Goal: Task Accomplishment & Management: Complete application form

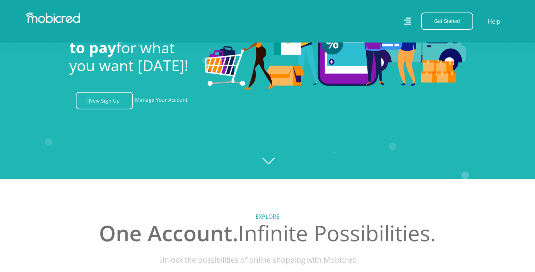
scroll to position [100, 0]
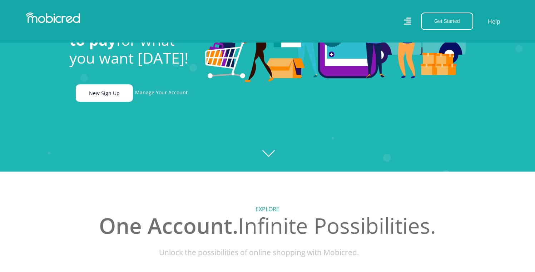
click at [107, 96] on link "New Sign Up" at bounding box center [104, 93] width 57 height 18
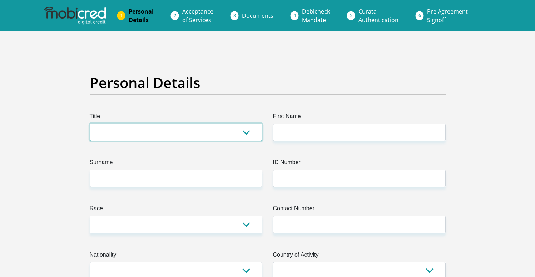
click at [155, 132] on select "Mr Ms Mrs Dr Other" at bounding box center [176, 133] width 173 height 18
select select "Ms"
click at [90, 124] on select "Mr Ms Mrs Dr Other" at bounding box center [176, 133] width 173 height 18
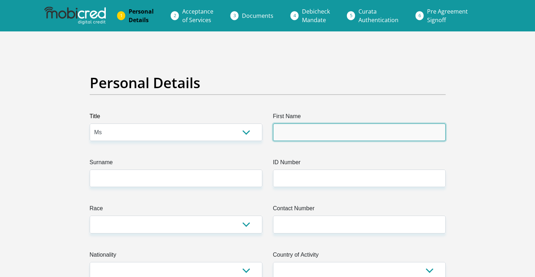
click at [284, 133] on input "First Name" at bounding box center [359, 133] width 173 height 18
type input "shaunice"
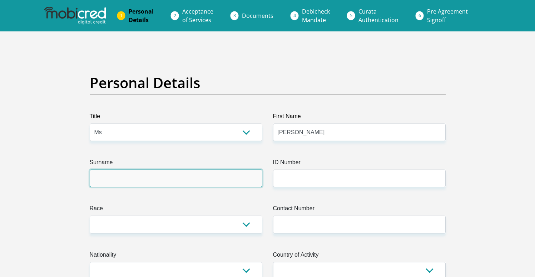
click at [212, 174] on input "Surname" at bounding box center [176, 179] width 173 height 18
type input "steyn"
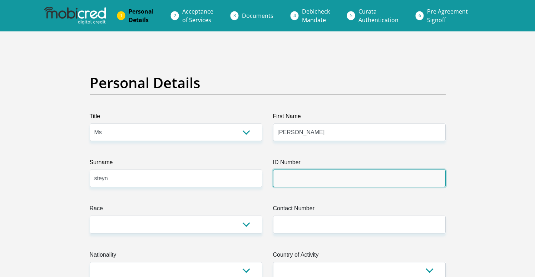
click at [285, 178] on input "ID Number" at bounding box center [359, 179] width 173 height 18
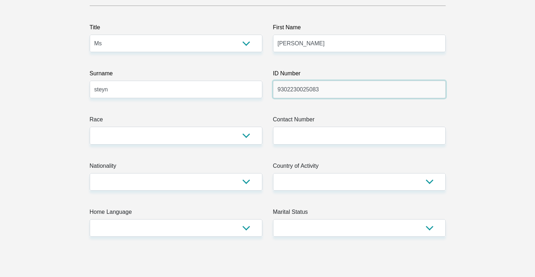
scroll to position [112, 0]
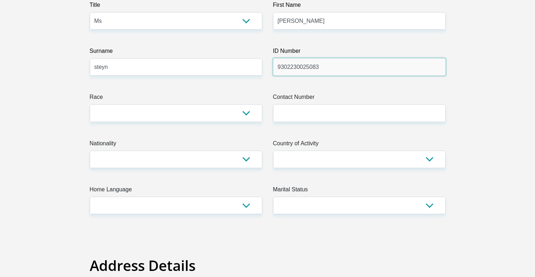
type input "9302230025083"
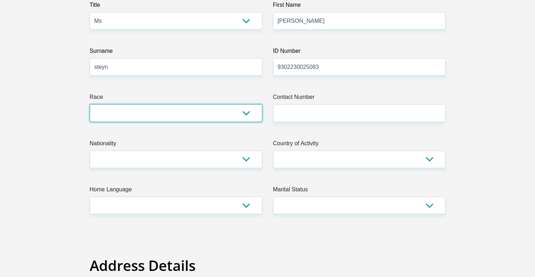
click at [208, 112] on select "Black Coloured Indian White Other" at bounding box center [176, 113] width 173 height 18
select select "2"
click at [90, 104] on select "Black Coloured Indian White Other" at bounding box center [176, 113] width 173 height 18
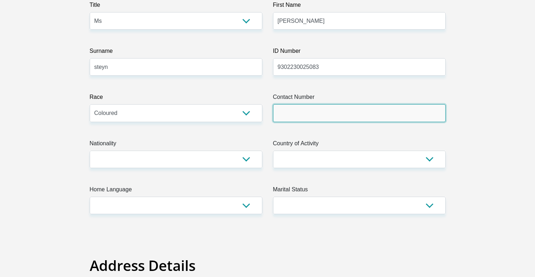
click at [279, 111] on input "Contact Number" at bounding box center [359, 113] width 173 height 18
type input "0730719241"
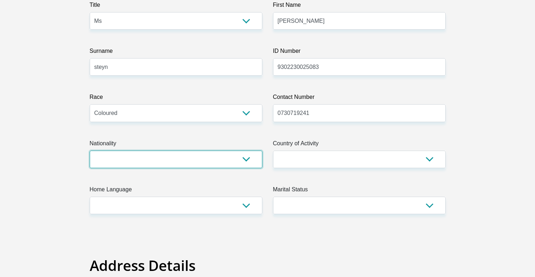
click at [176, 156] on select "South Africa Afghanistan Aland Islands Albania Algeria America Samoa American V…" at bounding box center [176, 160] width 173 height 18
select select "ZAF"
click at [90, 151] on select "South Africa Afghanistan Aland Islands Albania Algeria America Samoa American V…" at bounding box center [176, 160] width 173 height 18
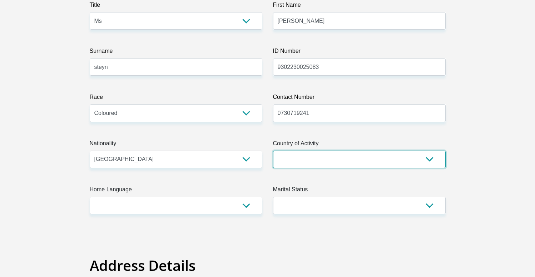
click at [296, 153] on select "South Africa Afghanistan Aland Islands Albania Algeria America Samoa American V…" at bounding box center [359, 160] width 173 height 18
select select "ZAF"
click at [273, 151] on select "South Africa Afghanistan Aland Islands Albania Algeria America Samoa American V…" at bounding box center [359, 160] width 173 height 18
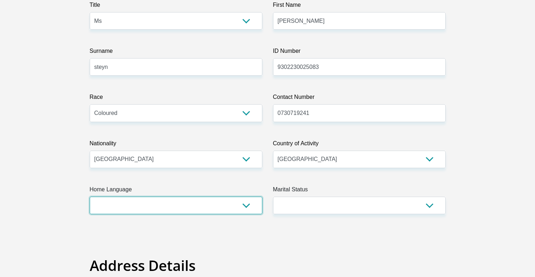
click at [148, 208] on select "Afrikaans English Sepedi South Ndebele Southern Sotho Swati Tsonga Tswana Venda…" at bounding box center [176, 206] width 173 height 18
select select "eng"
click at [90, 197] on select "Afrikaans English Sepedi South Ndebele Southern Sotho Swati Tsonga Tswana Venda…" at bounding box center [176, 206] width 173 height 18
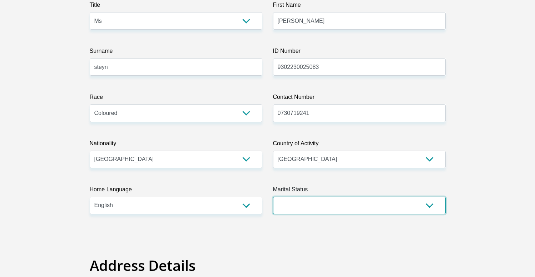
click at [297, 202] on select "Married ANC Single Divorced Widowed Married COP or Customary Law" at bounding box center [359, 206] width 173 height 18
select select "2"
click at [273, 197] on select "Married ANC Single Divorced Widowed Married COP or Customary Law" at bounding box center [359, 206] width 173 height 18
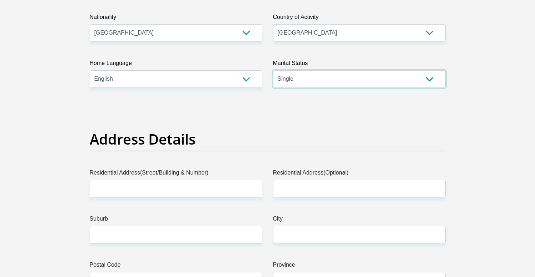
scroll to position [302, 0]
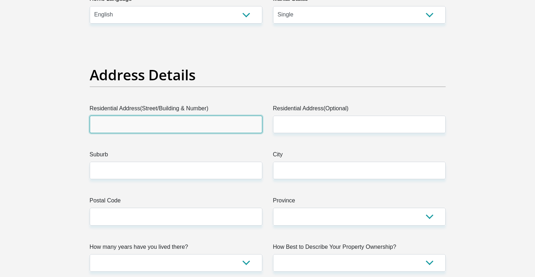
click at [170, 124] on input "Residential Address(Street/Building & Number)" at bounding box center [176, 125] width 173 height 18
type input "6"
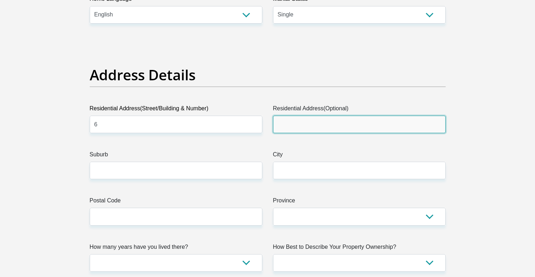
click at [297, 122] on input "Residential Address(Optional)" at bounding box center [359, 125] width 173 height 18
type input "sumner avenue"
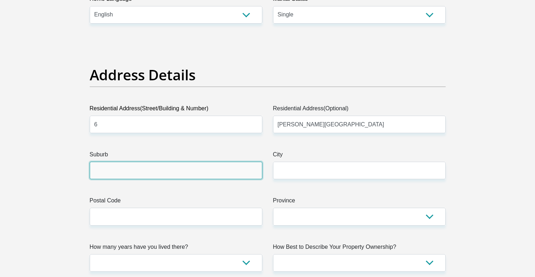
click at [197, 174] on input "Suburb" at bounding box center [176, 171] width 173 height 18
type input "kiblerpark"
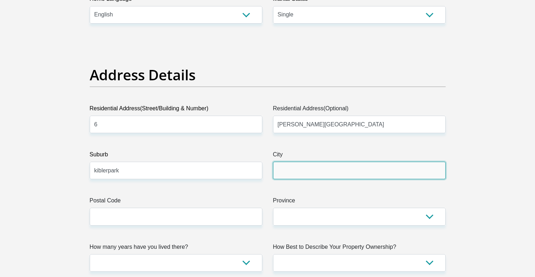
click at [298, 171] on input "City" at bounding box center [359, 171] width 173 height 18
type input "johannesburg"
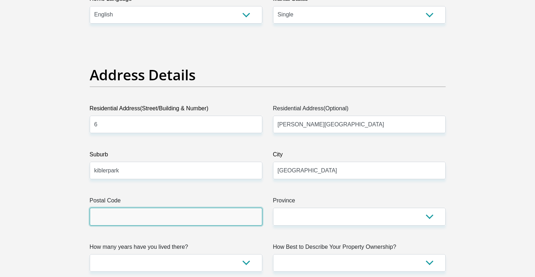
click at [201, 219] on input "Postal Code" at bounding box center [176, 217] width 173 height 18
type input "2091"
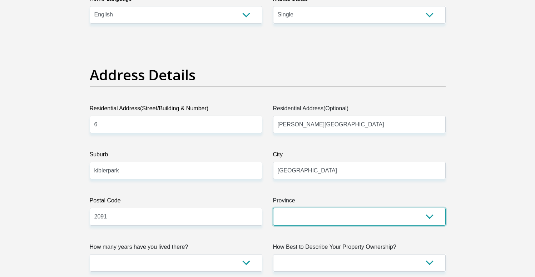
click at [306, 220] on select "Eastern Cape Free State Gauteng KwaZulu-Natal Limpopo Mpumalanga Northern Cape …" at bounding box center [359, 217] width 173 height 18
select select "Gauteng"
click at [273, 208] on select "Eastern Cape Free State Gauteng KwaZulu-Natal Limpopo Mpumalanga Northern Cape …" at bounding box center [359, 217] width 173 height 18
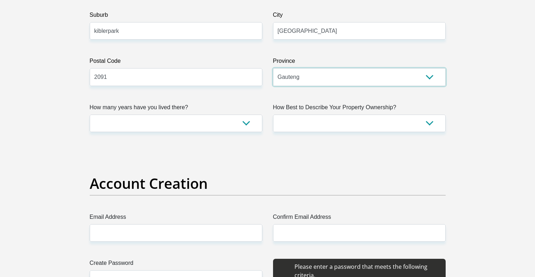
scroll to position [443, 0]
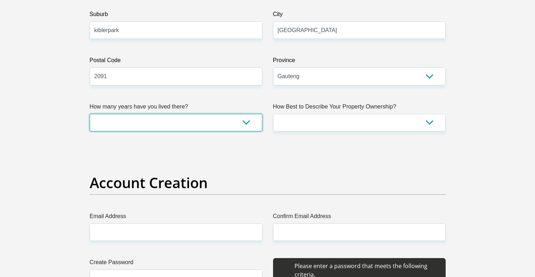
click at [181, 130] on select "less than 1 year 1-3 years 3-5 years 5+ years" at bounding box center [176, 123] width 173 height 18
select select "5"
click at [90, 114] on select "less than 1 year 1-3 years 3-5 years 5+ years" at bounding box center [176, 123] width 173 height 18
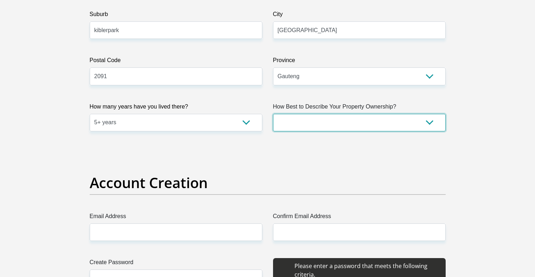
click at [300, 124] on select "Owned Rented Family Owned Company Dwelling" at bounding box center [359, 123] width 173 height 18
select select "parents"
click at [273, 114] on select "Owned Rented Family Owned Company Dwelling" at bounding box center [359, 123] width 173 height 18
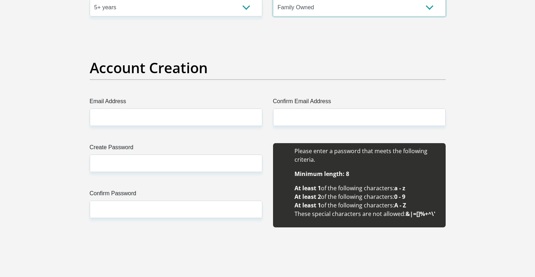
scroll to position [559, 0]
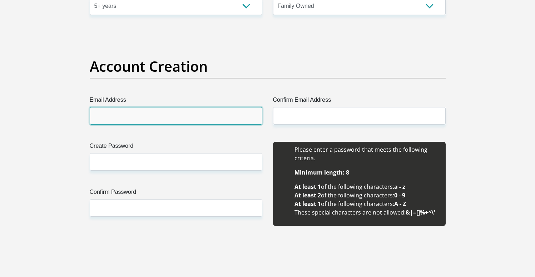
click at [165, 118] on input "Email Address" at bounding box center [176, 116] width 173 height 18
drag, startPoint x: 190, startPoint y: 117, endPoint x: 93, endPoint y: 119, distance: 97.2
click at [93, 119] on input "shaunicemorgan2@gmail.com" at bounding box center [176, 116] width 173 height 18
type input "shaunicemorgan2@gmail.com"
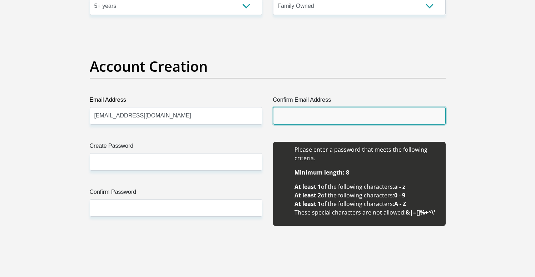
click at [286, 117] on input "Confirm Email Address" at bounding box center [359, 116] width 173 height 18
paste input "shaunicemorgan2@gmail.com"
type input "shaunicemorgan2@gmail.com"
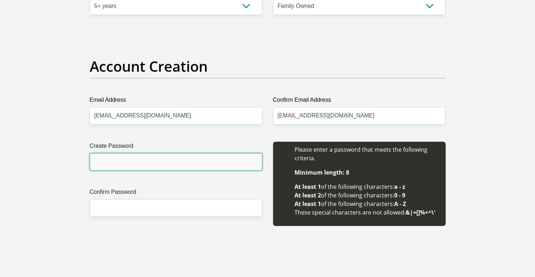
click at [119, 160] on input "Create Password" at bounding box center [176, 162] width 173 height 18
drag, startPoint x: 115, startPoint y: 164, endPoint x: 98, endPoint y: 164, distance: 17.2
click at [98, 164] on input "Scmorgan@23" at bounding box center [176, 162] width 173 height 18
click at [137, 164] on input "Scmorgan@23" at bounding box center [176, 162] width 173 height 18
drag, startPoint x: 129, startPoint y: 160, endPoint x: 93, endPoint y: 161, distance: 36.1
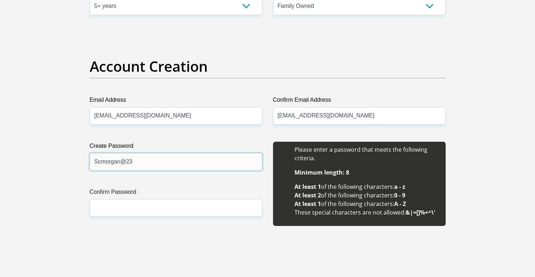
click at [94, 161] on input "Scmorgan@23" at bounding box center [176, 162] width 173 height 18
drag, startPoint x: 93, startPoint y: 161, endPoint x: 97, endPoint y: 162, distance: 4.4
click at [93, 161] on input "Scmorgan@23" at bounding box center [176, 162] width 173 height 18
drag, startPoint x: 142, startPoint y: 163, endPoint x: 86, endPoint y: 162, distance: 56.1
click at [86, 162] on div "Create Password Scmorgan@23 Please input valid password Confirm Password" at bounding box center [175, 188] width 183 height 92
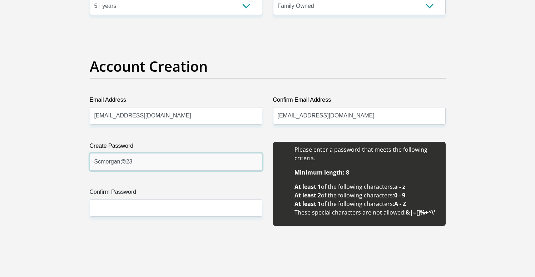
type input "Scmorgan@23"
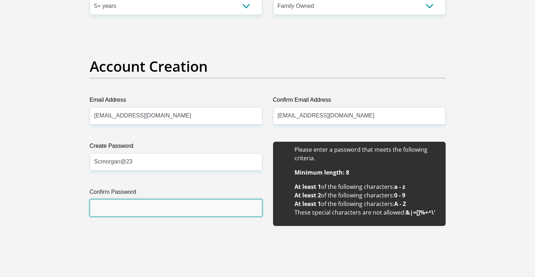
click at [111, 207] on input "Confirm Password" at bounding box center [176, 208] width 173 height 18
paste input "Scmorgan@23"
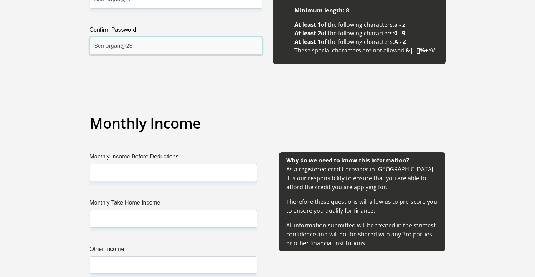
scroll to position [828, 0]
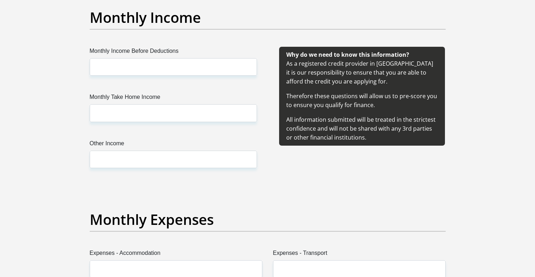
type input "Scmorgan@23"
click at [150, 69] on input "Monthly Income Before Deductions" at bounding box center [173, 67] width 167 height 18
type input "29700"
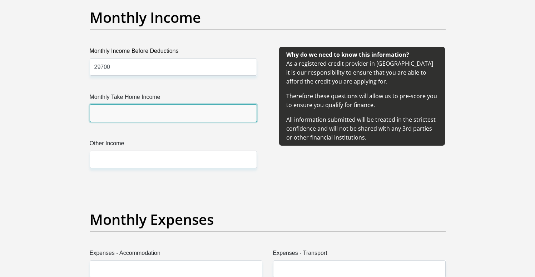
click at [125, 115] on input "Monthly Take Home Income" at bounding box center [173, 113] width 167 height 18
type input "24869"
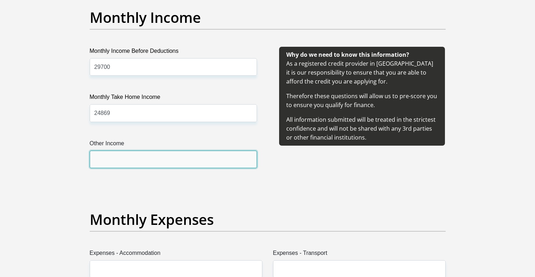
click at [101, 164] on input "Other Income" at bounding box center [173, 160] width 167 height 18
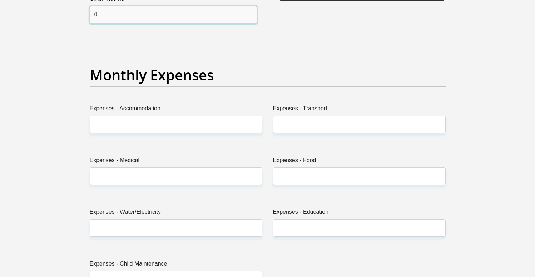
scroll to position [985, 0]
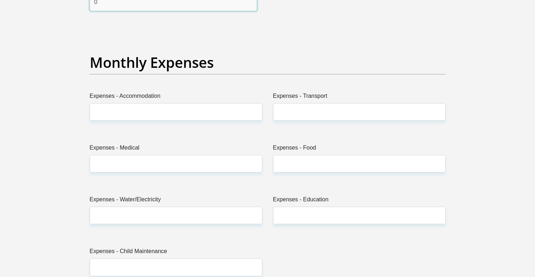
type input "0"
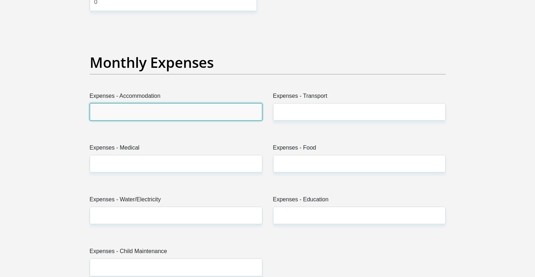
click at [165, 115] on input "Expenses - Accommodation" at bounding box center [176, 112] width 173 height 18
type input "6000"
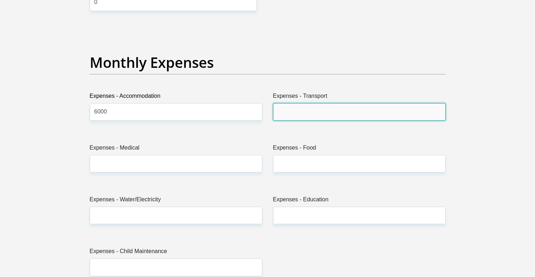
click at [278, 107] on input "Expenses - Transport" at bounding box center [359, 112] width 173 height 18
type input "0"
type input "500"
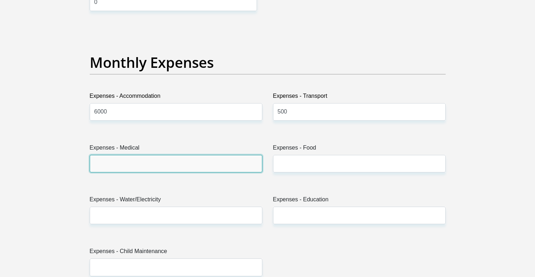
click at [160, 165] on input "Expenses - Medical" at bounding box center [176, 164] width 173 height 18
type input "0"
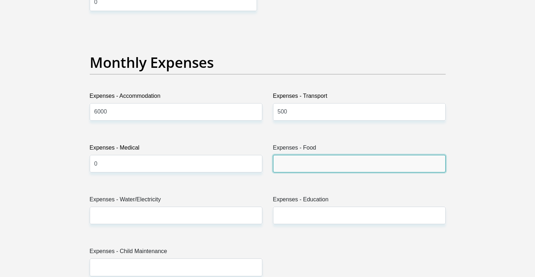
click at [285, 159] on input "Expenses - Food" at bounding box center [359, 164] width 173 height 18
type input "1000"
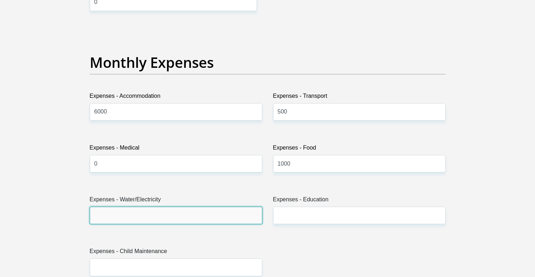
click at [198, 222] on input "Expenses - Water/Electricity" at bounding box center [176, 216] width 173 height 18
type input "500"
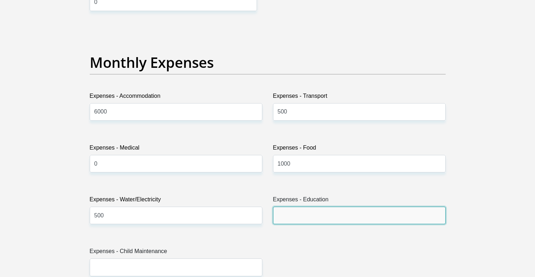
click at [299, 212] on input "Expenses - Education" at bounding box center [359, 216] width 173 height 18
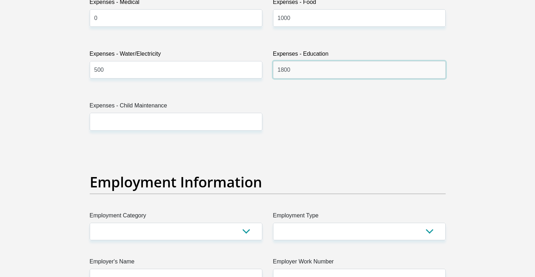
type input "1800"
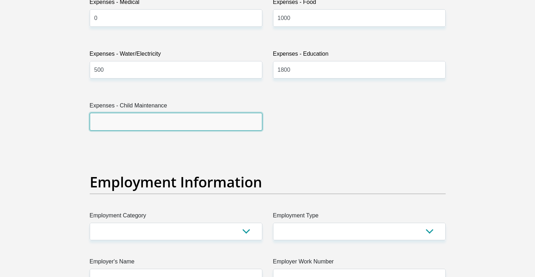
click at [177, 120] on input "Expenses - Child Maintenance" at bounding box center [176, 122] width 173 height 18
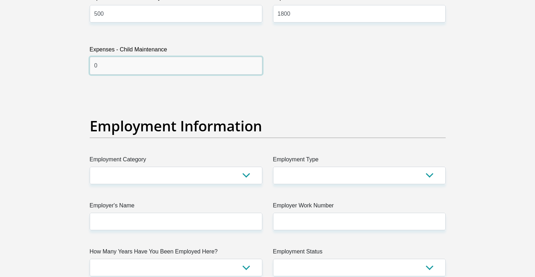
scroll to position [1189, 0]
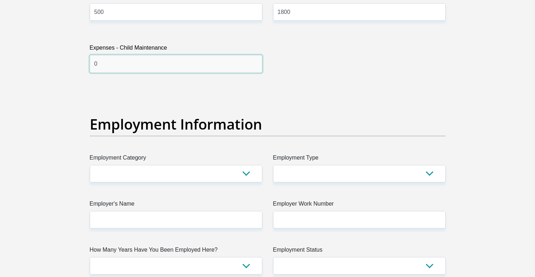
type input "0"
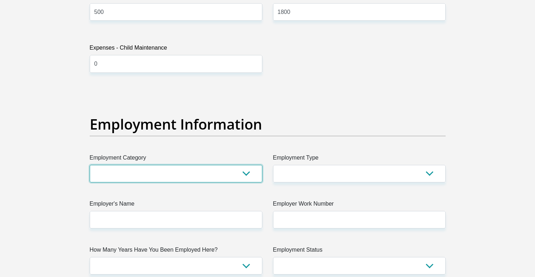
click at [132, 179] on select "AGRICULTURE ALCOHOL & TOBACCO CONSTRUCTION MATERIALS METALLURGY EQUIPMENT FOR R…" at bounding box center [176, 174] width 173 height 18
select select "73"
click at [90, 165] on select "AGRICULTURE ALCOHOL & TOBACCO CONSTRUCTION MATERIALS METALLURGY EQUIPMENT FOR R…" at bounding box center [176, 174] width 173 height 18
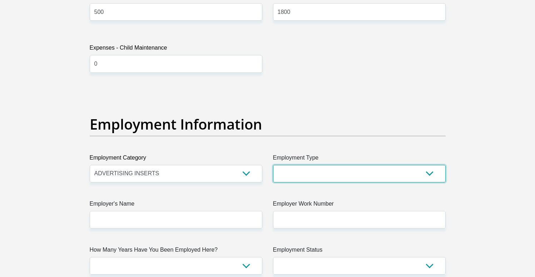
click at [308, 171] on select "College/Lecturer Craft Seller Creative Driver Executive Farmer Forces - Non Com…" at bounding box center [359, 174] width 173 height 18
select select "Office Staff/Clerk"
click at [273, 165] on select "College/Lecturer Craft Seller Creative Driver Executive Farmer Forces - Non Com…" at bounding box center [359, 174] width 173 height 18
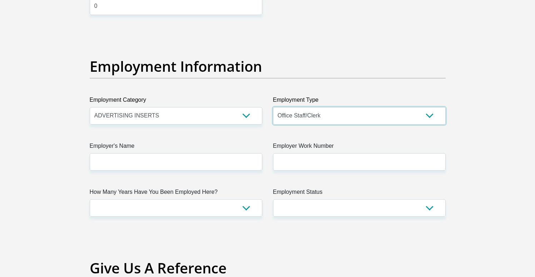
scroll to position [1248, 0]
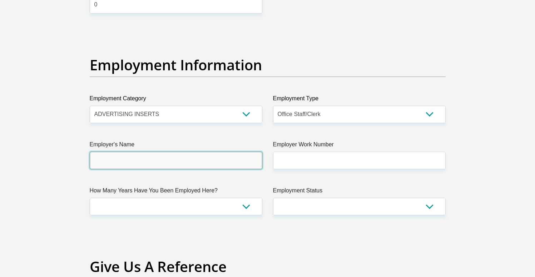
click at [150, 162] on input "Employer's Name" at bounding box center [176, 161] width 173 height 18
type input "Medici"
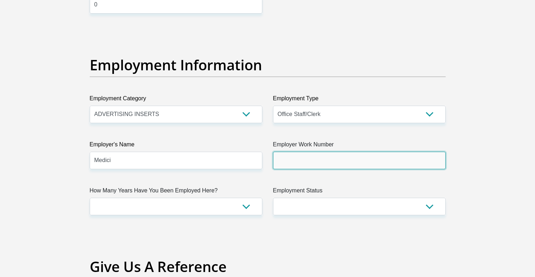
click at [305, 160] on input "Employer Work Number" at bounding box center [359, 161] width 173 height 18
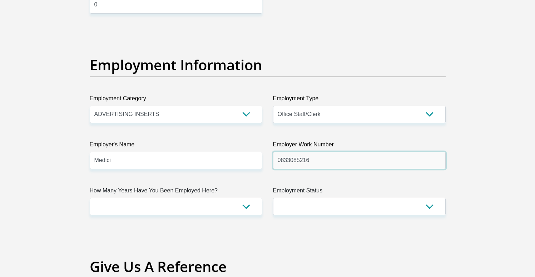
type input "0833085216"
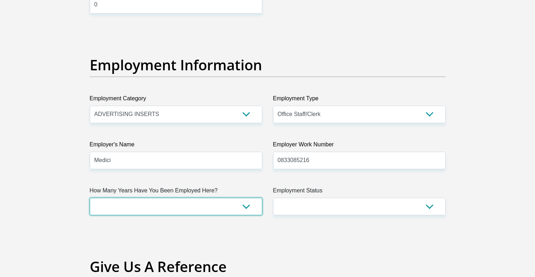
click at [144, 204] on select "less than 1 year 1-3 years 3-5 years 5+ years" at bounding box center [176, 207] width 173 height 18
select select "6"
click at [90, 198] on select "less than 1 year 1-3 years 3-5 years 5+ years" at bounding box center [176, 207] width 173 height 18
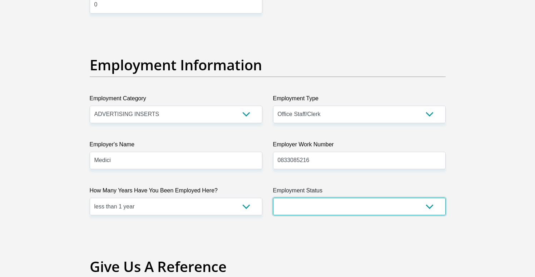
click at [295, 204] on select "Permanent/Full-time Part-time/Casual Contract Worker Self-Employed Housewife Re…" at bounding box center [359, 207] width 173 height 18
select select "1"
click at [273, 198] on select "Permanent/Full-time Part-time/Casual Contract Worker Self-Employed Housewife Re…" at bounding box center [359, 207] width 173 height 18
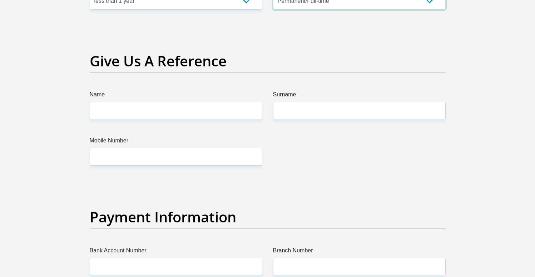
scroll to position [1462, 0]
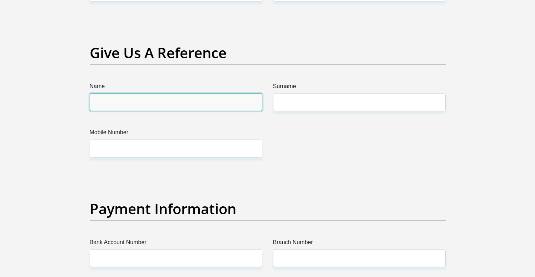
click at [113, 107] on input "Name" at bounding box center [176, 103] width 173 height 18
type input "avril"
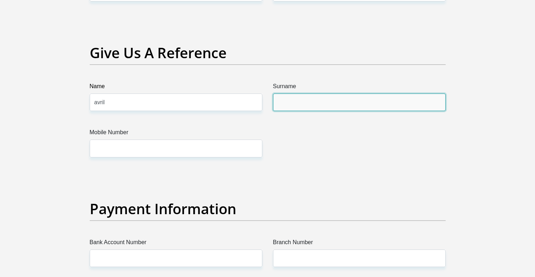
click at [301, 102] on input "Surname" at bounding box center [359, 103] width 173 height 18
type input "Van Rensburg"
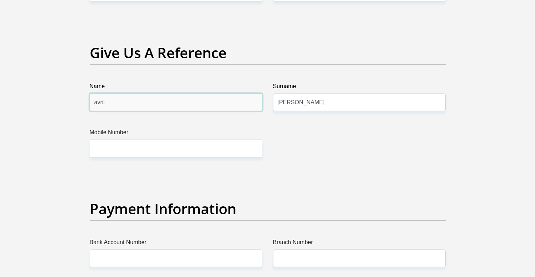
drag, startPoint x: 143, startPoint y: 104, endPoint x: 65, endPoint y: 105, distance: 78.3
type input "Brenda"
drag, startPoint x: 323, startPoint y: 101, endPoint x: 238, endPoint y: 102, distance: 84.7
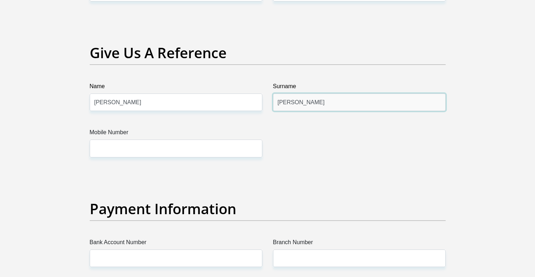
type input "Morgan"
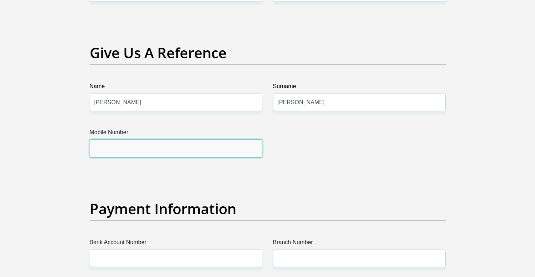
click at [174, 150] on input "Mobile Number" at bounding box center [176, 149] width 173 height 18
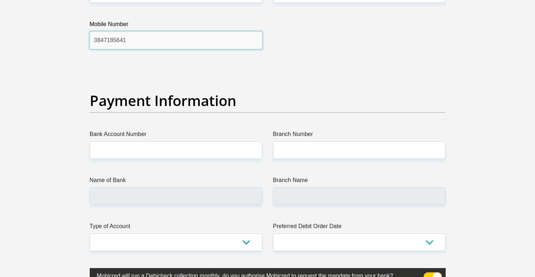
scroll to position [1589, 0]
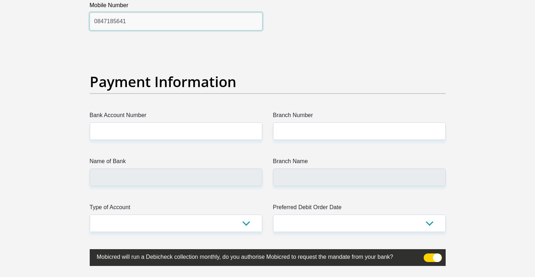
type input "0847185641"
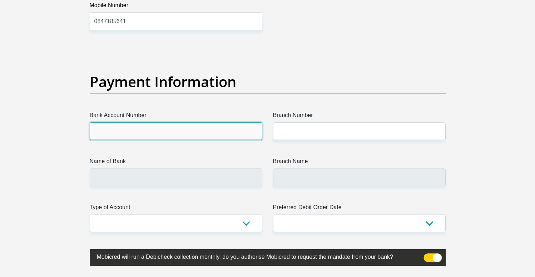
click at [152, 133] on input "Bank Account Number" at bounding box center [176, 132] width 173 height 18
type input "63138050785"
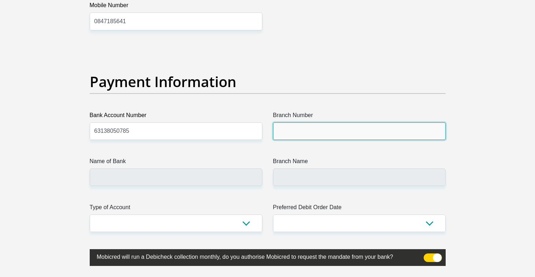
click at [323, 125] on input "Branch Number" at bounding box center [359, 132] width 173 height 18
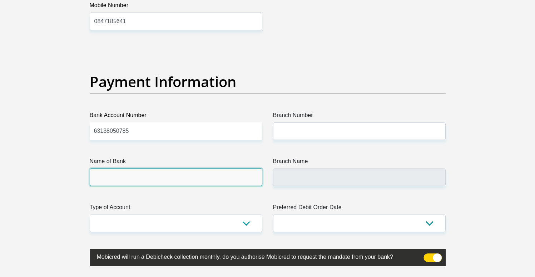
click at [147, 177] on input "Name of Bank" at bounding box center [176, 178] width 173 height 18
click at [151, 177] on input "Name of Bank" at bounding box center [176, 178] width 173 height 18
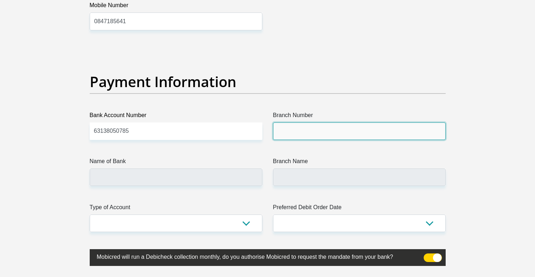
click at [285, 130] on input "Branch Number" at bounding box center [359, 132] width 173 height 18
click at [317, 133] on input "Branch Number" at bounding box center [359, 132] width 173 height 18
paste input "250655"
type input "250655"
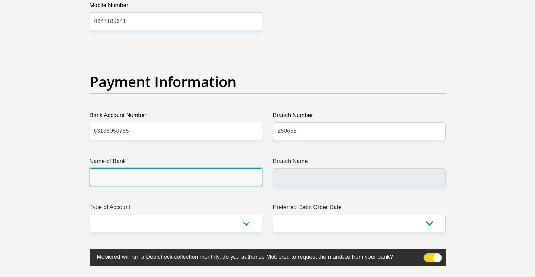
click at [179, 176] on input "Name of Bank" at bounding box center [176, 178] width 173 height 18
type input "FIRSTRAND BANK"
type input "BRANCH 560"
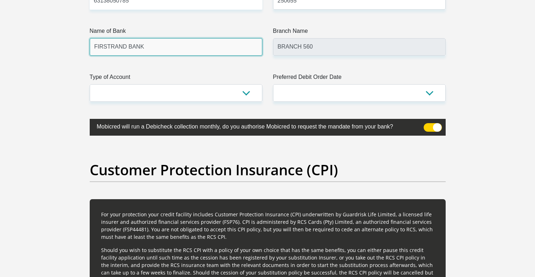
scroll to position [1722, 0]
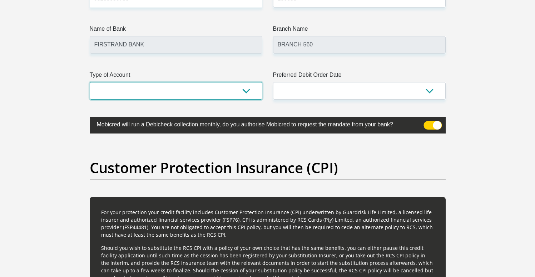
click at [157, 92] on select "Cheque Savings" at bounding box center [176, 91] width 173 height 18
select select "CUR"
click at [90, 82] on select "Cheque Savings" at bounding box center [176, 91] width 173 height 18
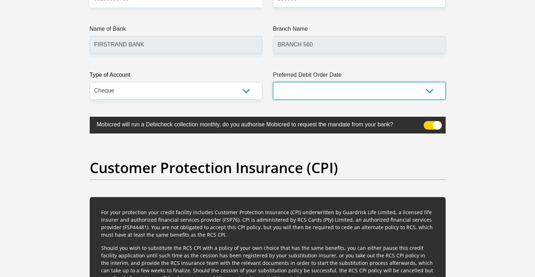
click at [326, 91] on select "1st 2nd 3rd 4th 5th 7th 18th 19th 20th 21st 22nd 23rd 24th 25th 26th 27th 28th …" at bounding box center [359, 91] width 173 height 18
select select "1"
click at [273, 82] on select "1st 2nd 3rd 4th 5th 7th 18th 19th 20th 21st 22nd 23rd 24th 25th 26th 27th 28th …" at bounding box center [359, 91] width 173 height 18
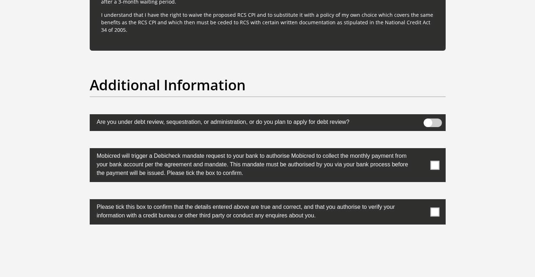
scroll to position [2171, 0]
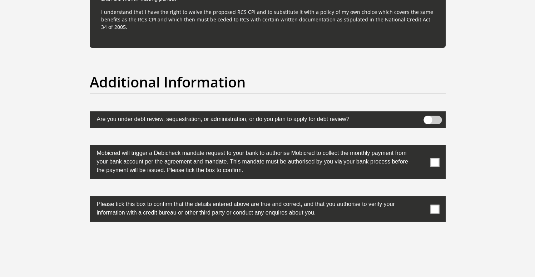
click at [437, 163] on span at bounding box center [434, 162] width 9 height 9
click at [421, 147] on input "checkbox" at bounding box center [421, 147] width 0 height 0
click at [435, 211] on span at bounding box center [434, 209] width 9 height 9
click at [421, 198] on input "checkbox" at bounding box center [421, 198] width 0 height 0
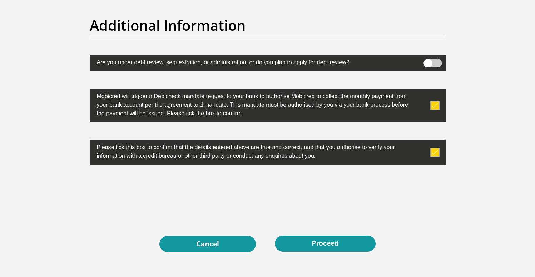
scroll to position [2230, 0]
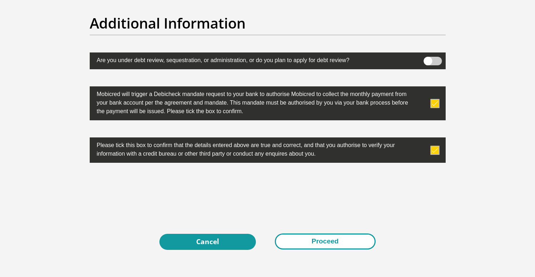
click at [345, 244] on button "Proceed" at bounding box center [325, 242] width 101 height 16
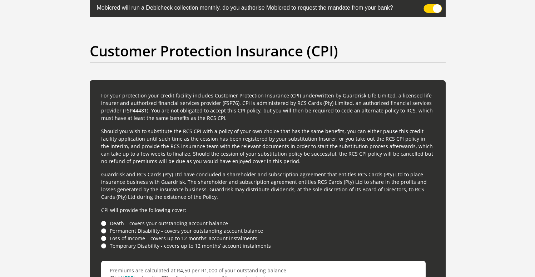
scroll to position [1809, 0]
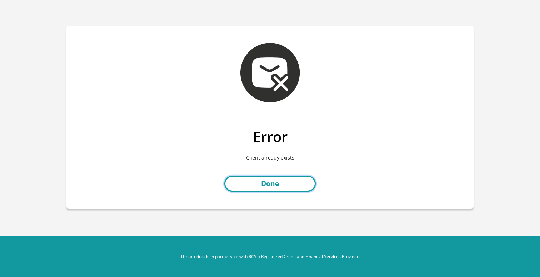
click at [277, 186] on link "Done" at bounding box center [270, 184] width 92 height 16
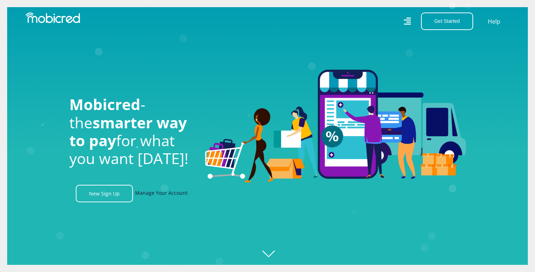
scroll to position [0, 509]
click at [170, 196] on link "Manage Your Account" at bounding box center [161, 194] width 53 height 18
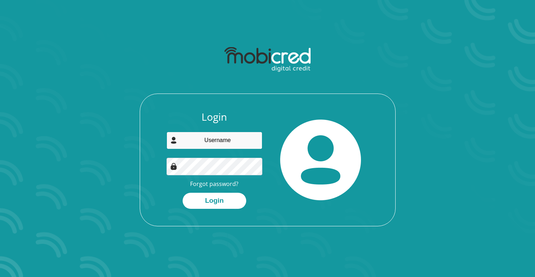
click at [239, 145] on input "email" at bounding box center [215, 141] width 96 height 18
type input "shaunicemorgan2@gmail.com"
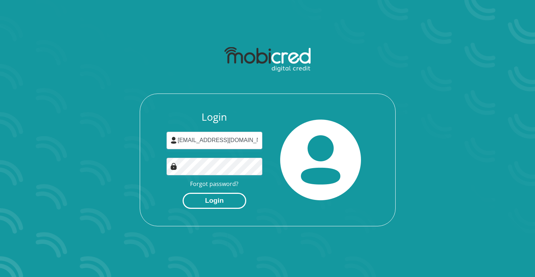
click at [226, 208] on button "Login" at bounding box center [215, 201] width 64 height 16
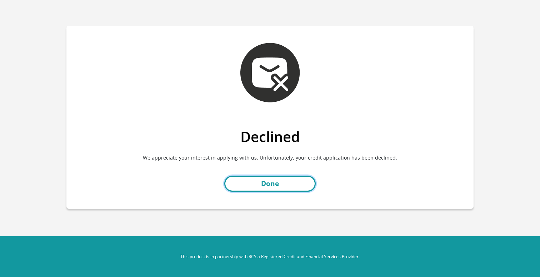
click at [293, 189] on link "Done" at bounding box center [270, 184] width 92 height 16
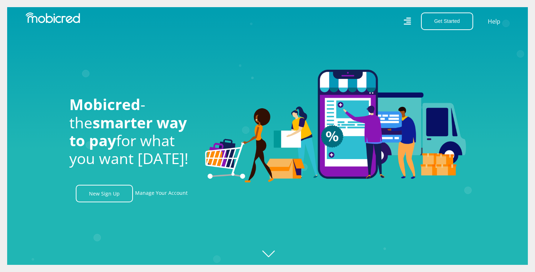
scroll to position [0, 917]
